Goal: Task Accomplishment & Management: Use online tool/utility

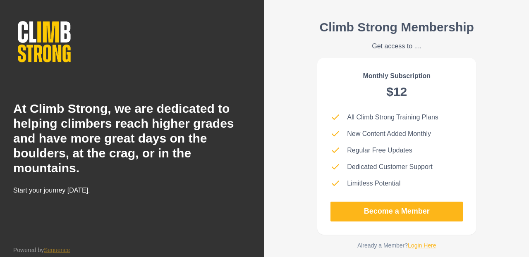
click at [423, 245] on link "Login Here" at bounding box center [422, 245] width 29 height 7
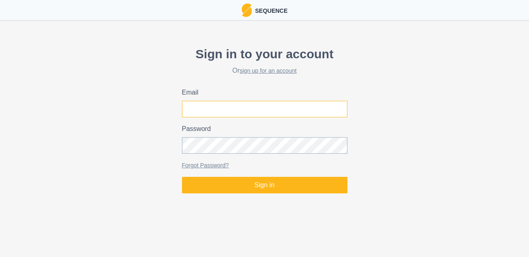
click at [313, 111] on input "Email" at bounding box center [264, 109] width 165 height 17
type input "[PERSON_NAME][EMAIL_ADDRESS][PERSON_NAME][DOMAIN_NAME]"
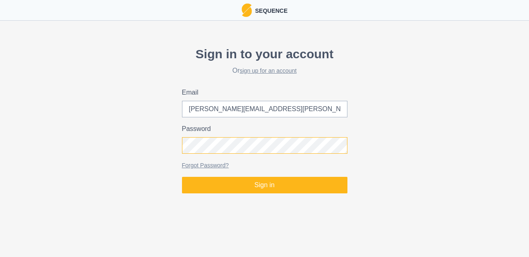
click at [182, 177] on button "Sign in" at bounding box center [264, 185] width 165 height 17
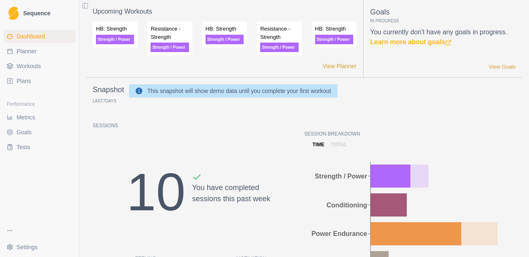
click at [33, 80] on link "Plans" at bounding box center [39, 80] width 72 height 13
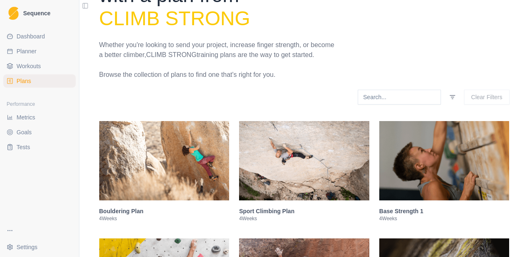
scroll to position [121, 0]
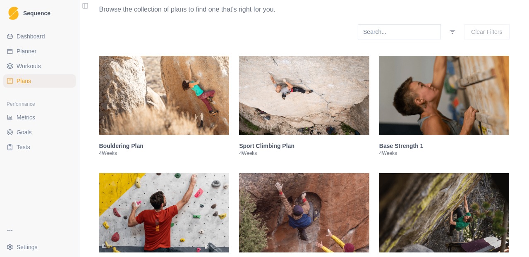
click at [40, 53] on link "Planner" at bounding box center [39, 51] width 72 height 13
select select "month"
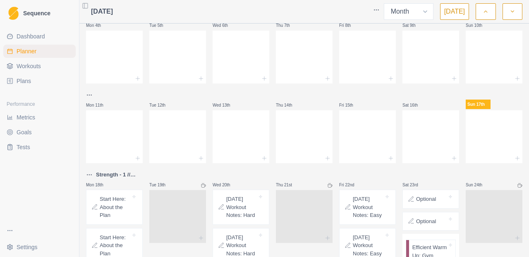
scroll to position [82, 0]
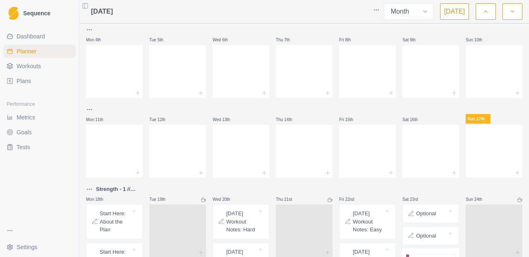
click at [29, 79] on span "Plans" at bounding box center [24, 81] width 14 height 8
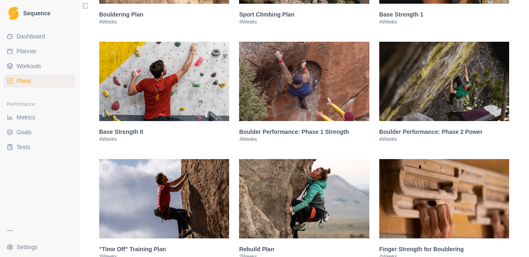
scroll to position [278, 0]
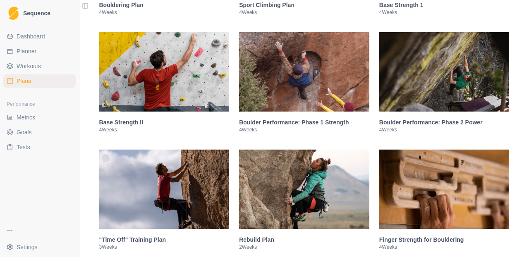
click at [280, 105] on img at bounding box center [304, 71] width 130 height 79
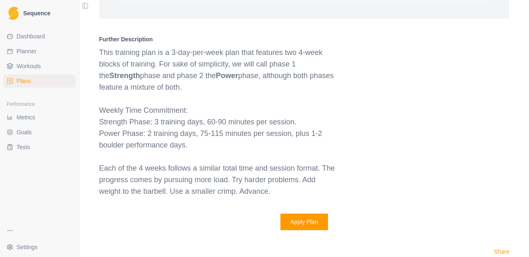
scroll to position [934, 0]
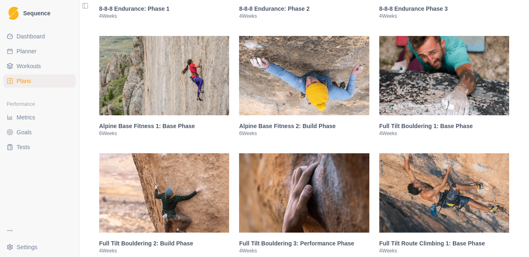
click at [431, 93] on img at bounding box center [444, 75] width 130 height 79
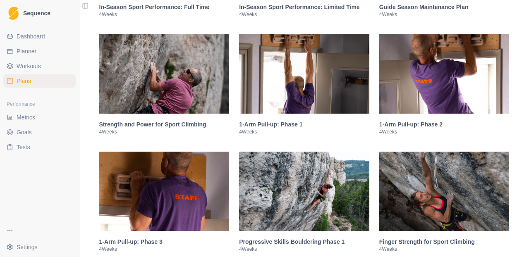
scroll to position [1942, 0]
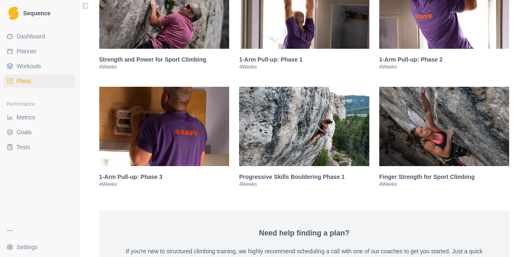
click at [42, 65] on link "Workouts" at bounding box center [39, 66] width 72 height 13
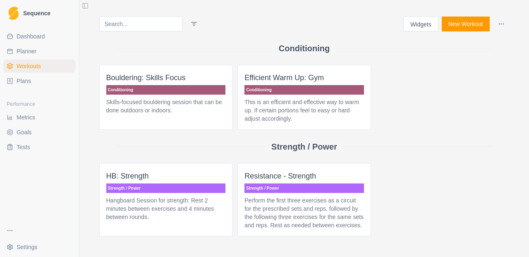
click at [41, 50] on link "Planner" at bounding box center [39, 51] width 72 height 13
select select "month"
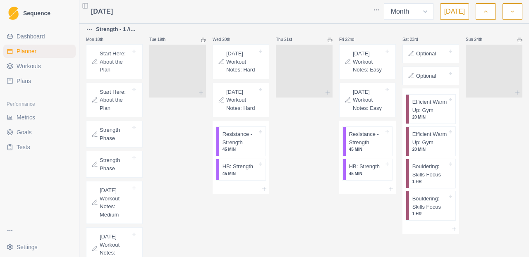
scroll to position [242, 0]
click at [120, 71] on p "Start Here: About the Plan" at bounding box center [115, 62] width 31 height 24
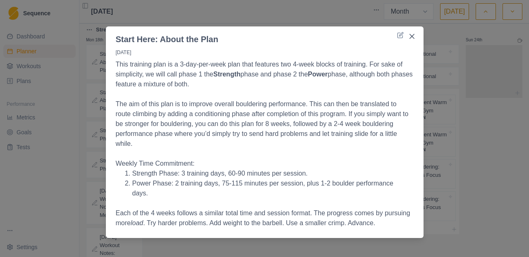
scroll to position [7, 0]
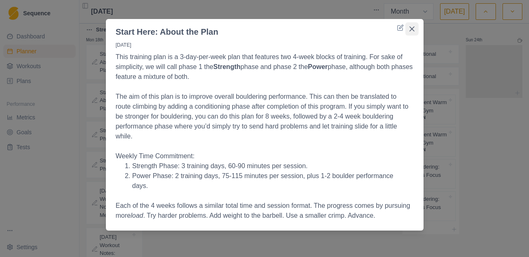
click at [416, 30] on button "Close" at bounding box center [411, 28] width 13 height 13
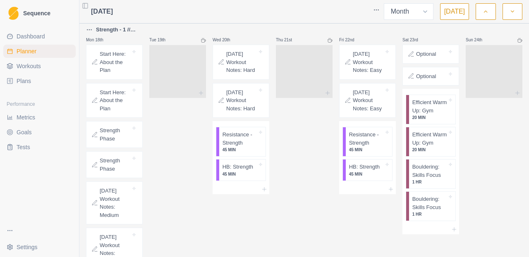
click at [124, 70] on p "Start Here: About the Plan" at bounding box center [115, 62] width 31 height 24
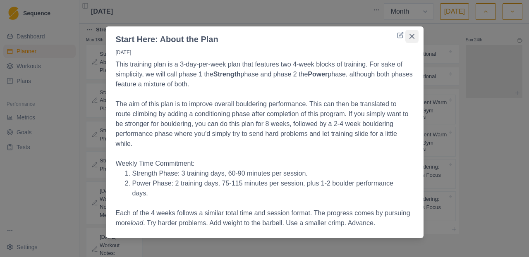
click at [414, 40] on button "Close" at bounding box center [411, 36] width 13 height 13
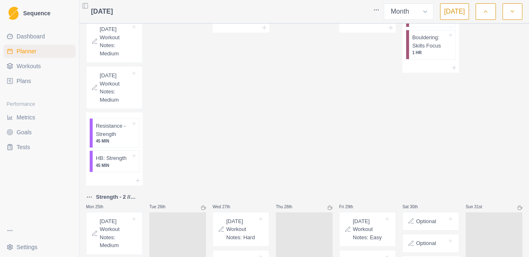
scroll to position [406, 0]
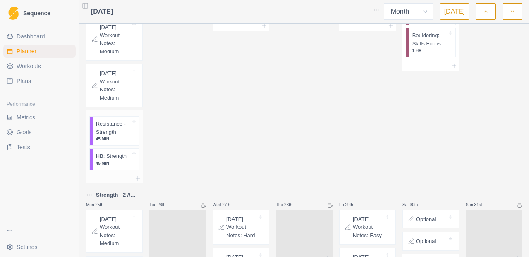
click at [117, 140] on p "45 MIN" at bounding box center [113, 139] width 35 height 6
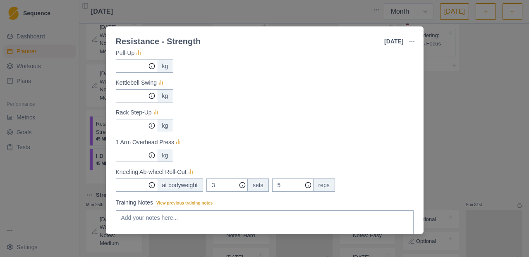
scroll to position [197, 0]
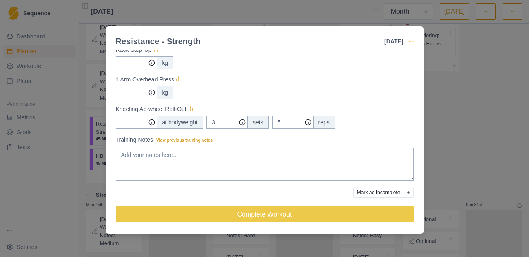
click at [412, 42] on icon "button" at bounding box center [412, 41] width 7 height 7
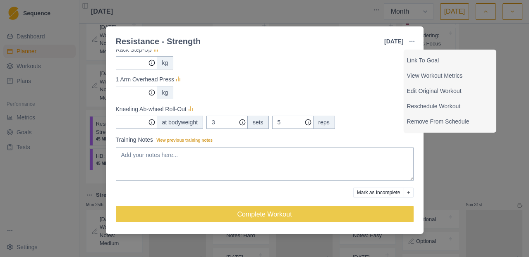
click at [461, 162] on div "Resistance - Strength [DATE] Link To Goal View Workout Metrics Edit Original Wo…" at bounding box center [264, 128] width 529 height 257
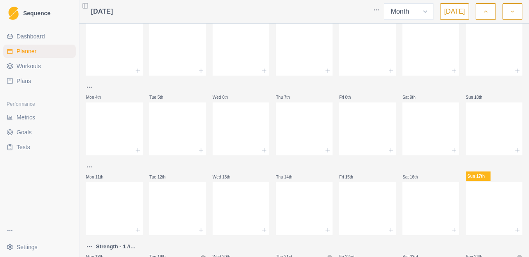
scroll to position [0, 0]
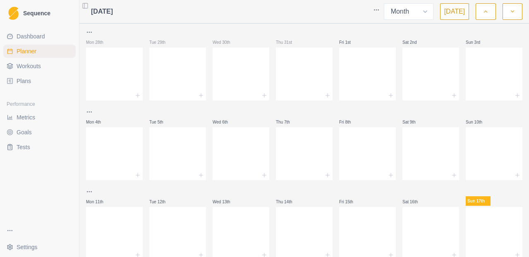
click at [37, 76] on link "Plans" at bounding box center [39, 80] width 72 height 13
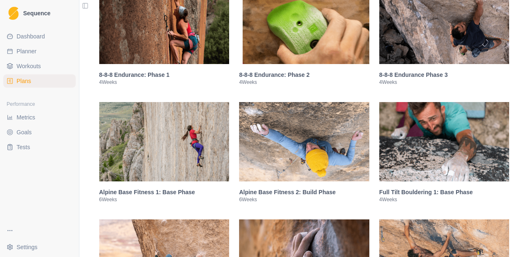
scroll to position [593, 0]
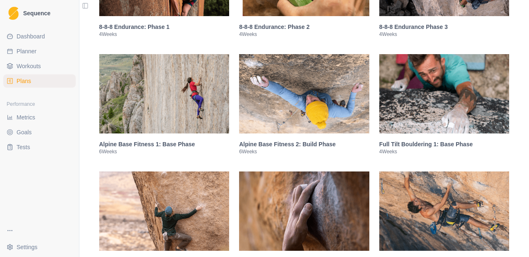
click at [440, 83] on img at bounding box center [444, 93] width 130 height 79
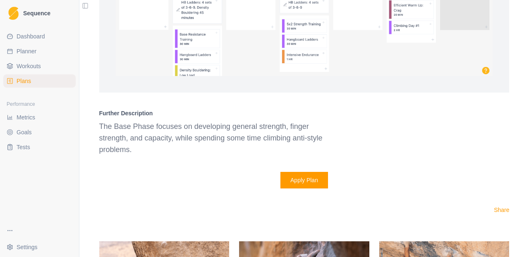
scroll to position [1317, 0]
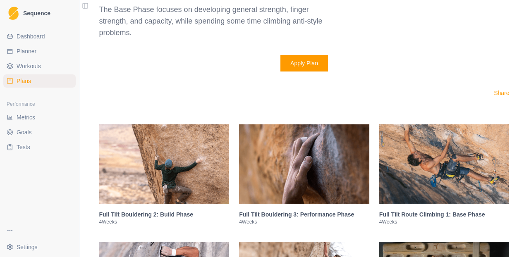
click at [188, 173] on img at bounding box center [164, 163] width 130 height 79
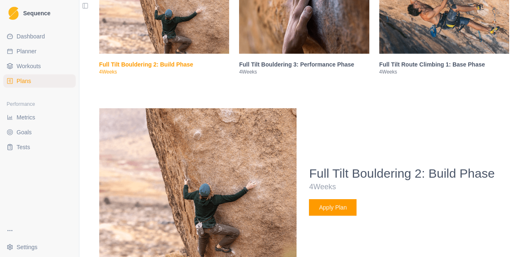
scroll to position [714, 0]
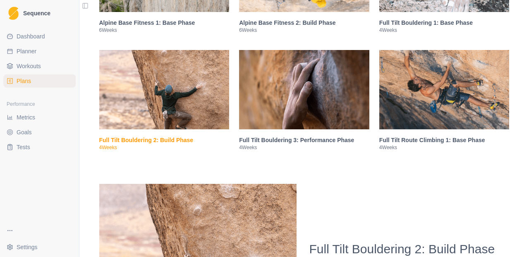
click at [354, 129] on img at bounding box center [304, 89] width 130 height 79
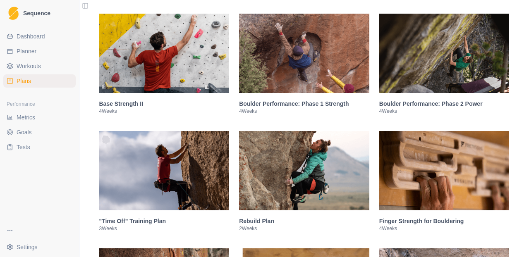
scroll to position [282, 0]
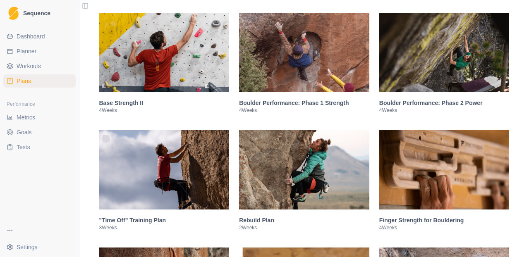
click at [425, 73] on img at bounding box center [444, 52] width 130 height 79
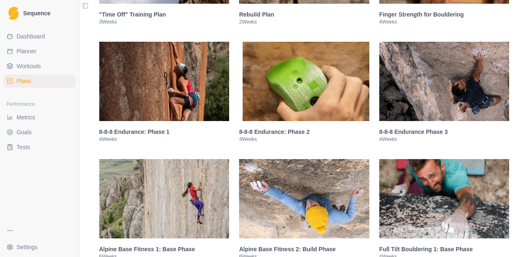
scroll to position [1287, 0]
